Goal: Task Accomplishment & Management: Manage account settings

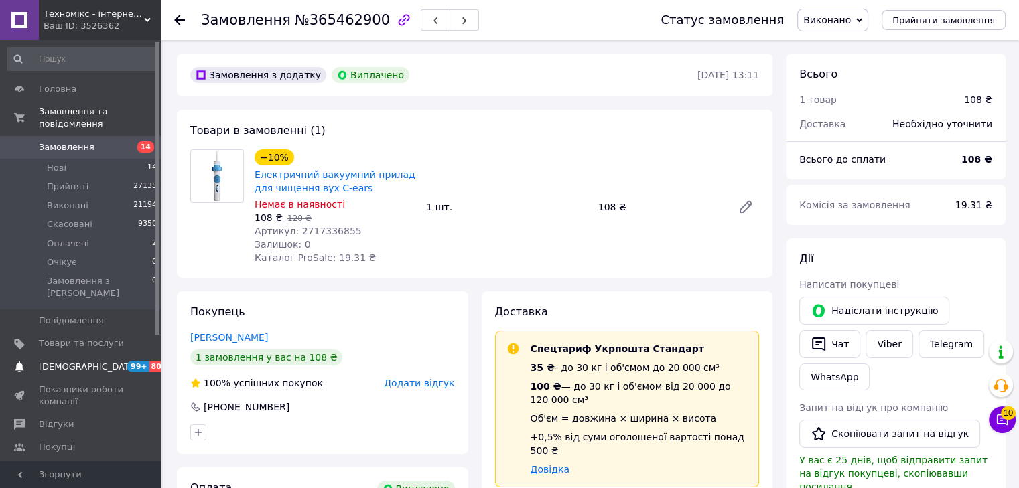
click at [87, 361] on span "[DEMOGRAPHIC_DATA]" at bounding box center [81, 367] width 85 height 12
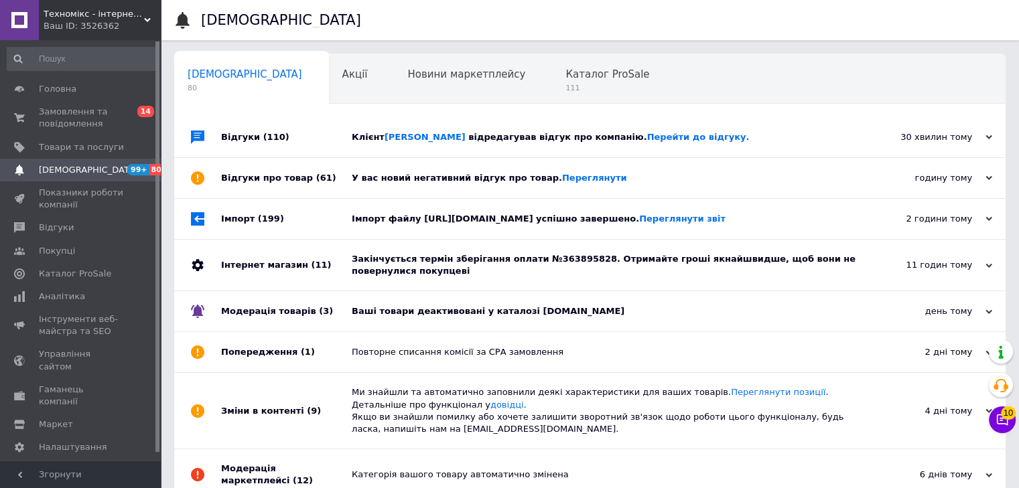
click at [498, 317] on div "Ваші товари деактивовані у каталозі Prom.ua" at bounding box center [605, 311] width 506 height 12
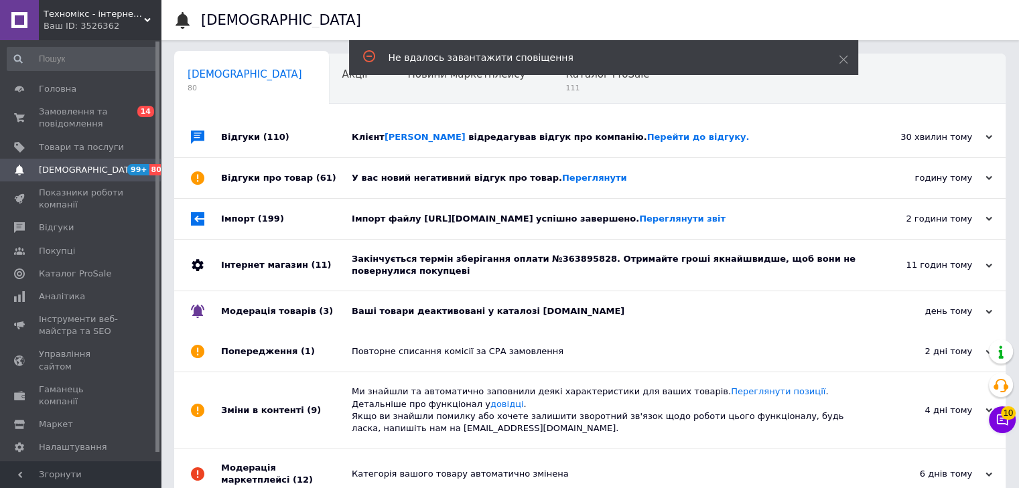
click at [487, 291] on div "Закінчується термін зберігання оплати №363895828. Отримайте гроші якнайшвидше, …" at bounding box center [605, 265] width 506 height 51
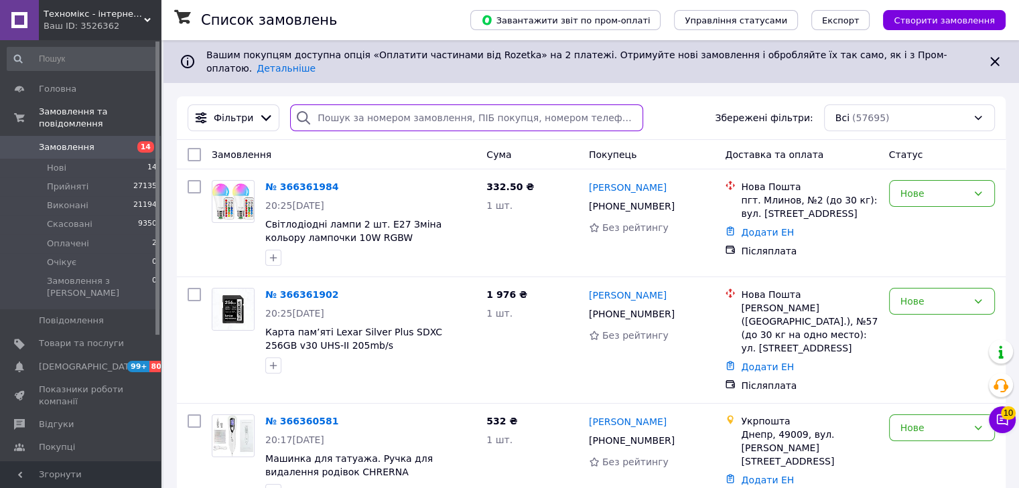
click at [459, 104] on input "search" at bounding box center [466, 117] width 353 height 27
paste input "365431359"
type input "365431359"
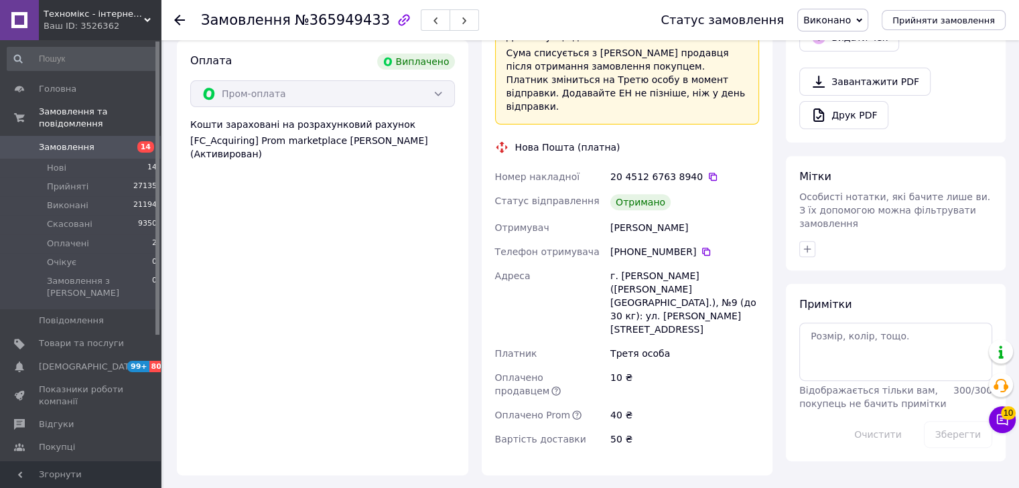
scroll to position [469, 0]
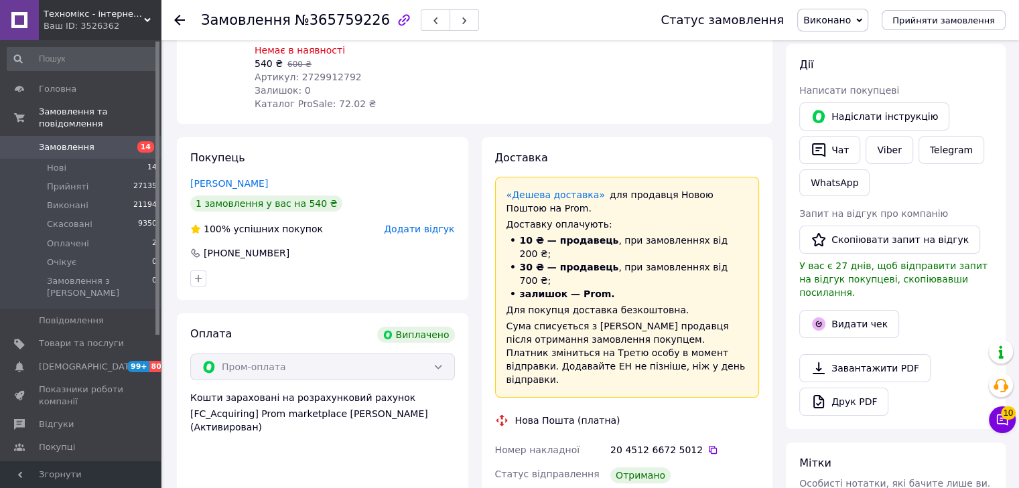
scroll to position [201, 0]
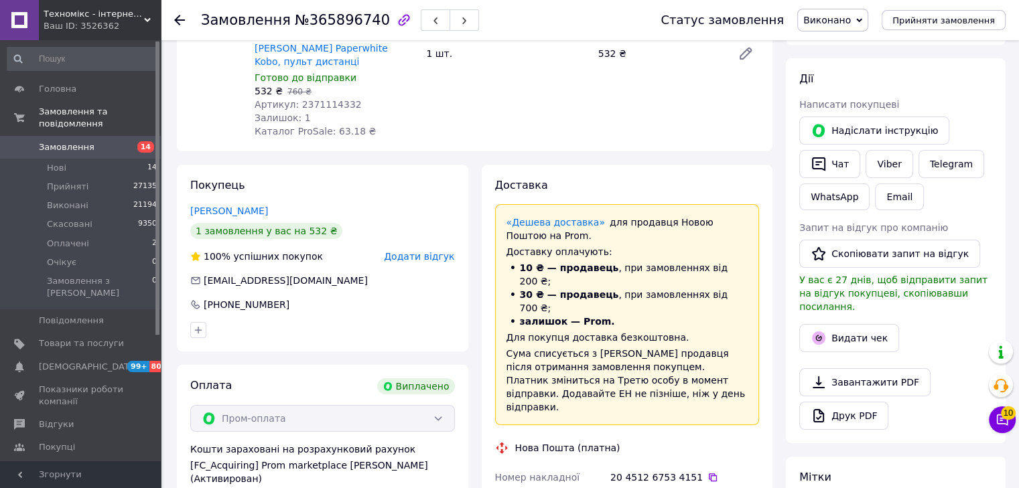
scroll to position [201, 0]
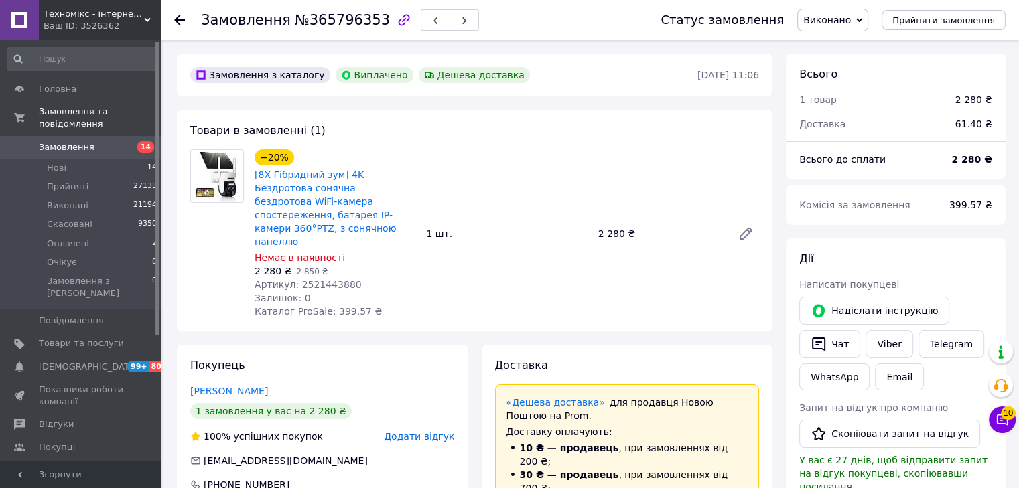
scroll to position [201, 0]
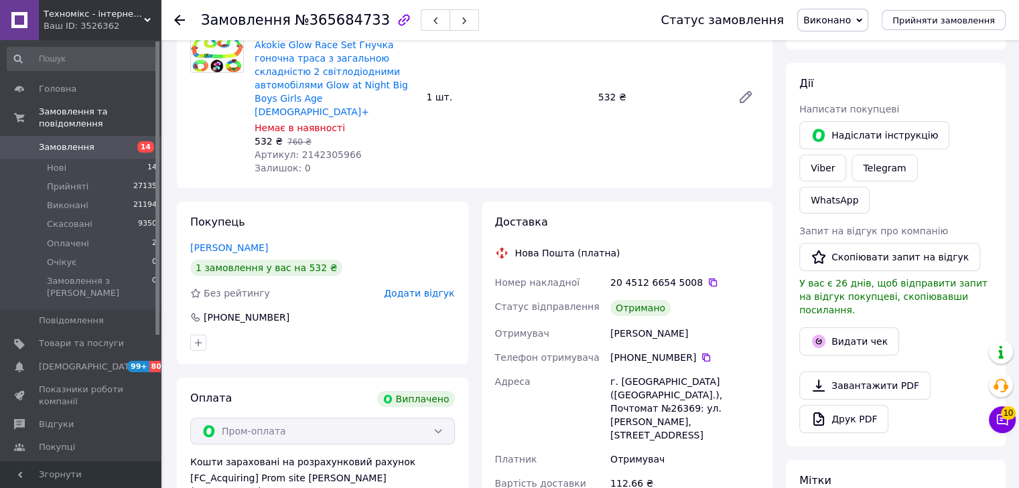
scroll to position [134, 0]
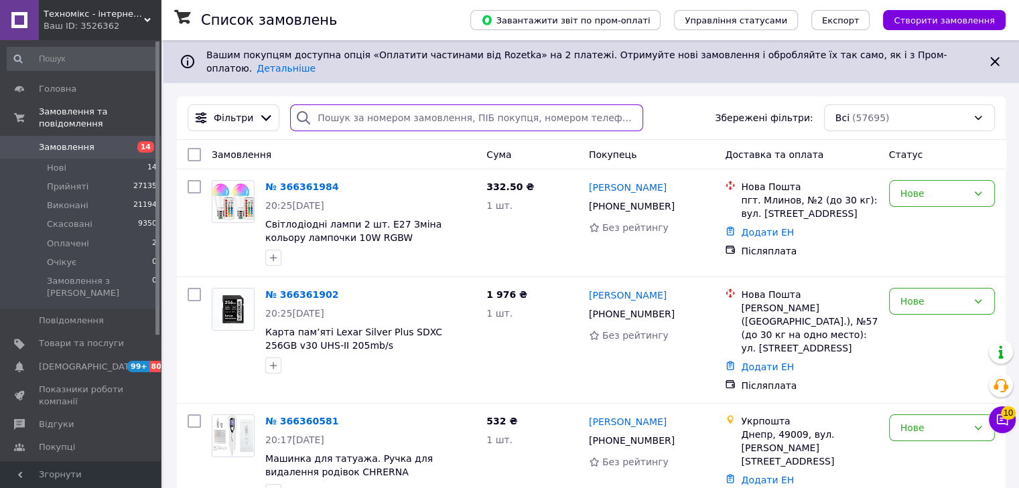
click at [422, 104] on input "search" at bounding box center [466, 117] width 353 height 27
paste input "365654104"
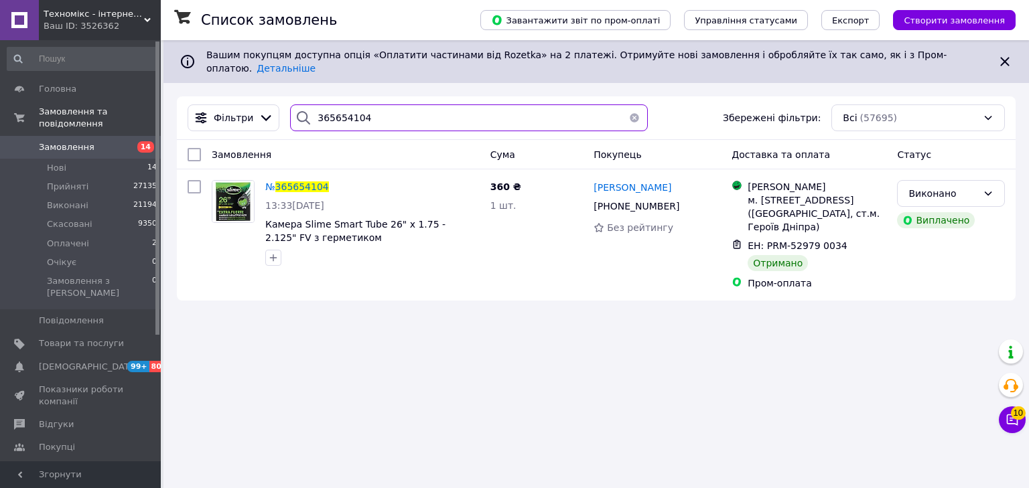
type input "365654104"
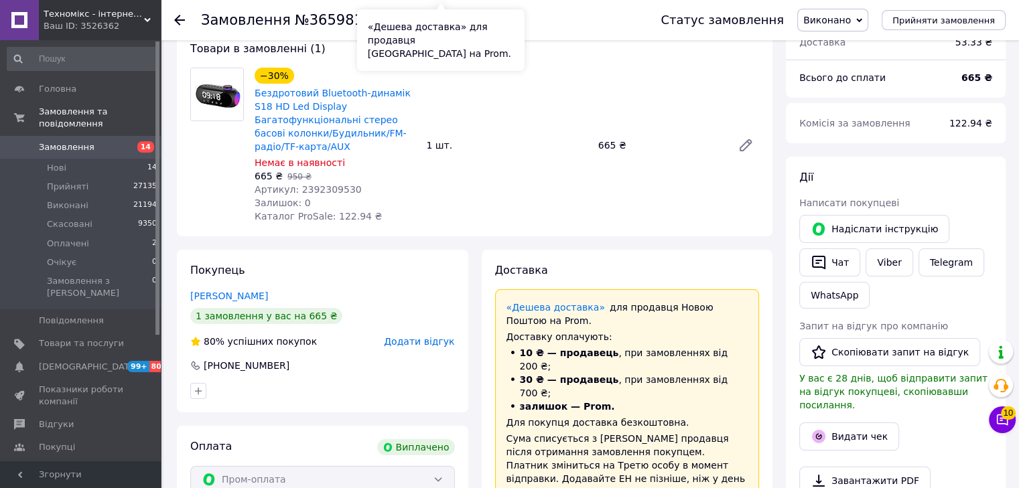
scroll to position [134, 0]
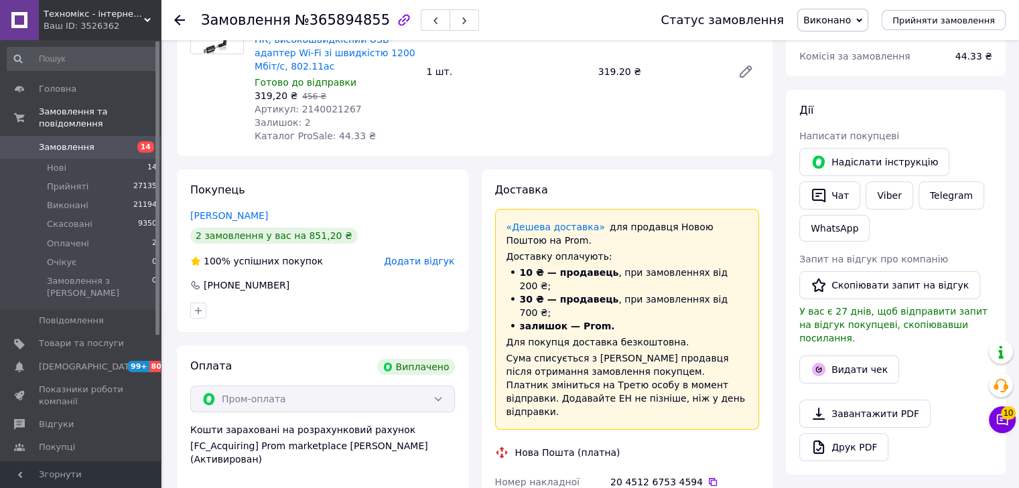
scroll to position [268, 0]
